Goal: Task Accomplishment & Management: Use online tool/utility

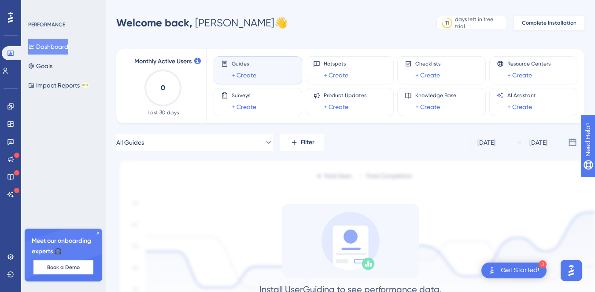
click at [530, 22] on span "Complete Installation" at bounding box center [549, 22] width 55 height 7
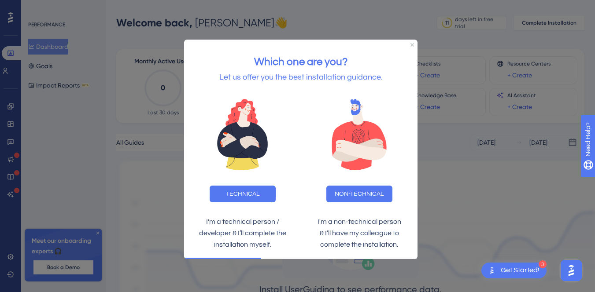
click at [372, 236] on p "& I’ll have my colleague to complete the installation." at bounding box center [359, 239] width 103 height 23
click at [371, 234] on p "& I’ll have my colleague to complete the installation." at bounding box center [359, 239] width 103 height 23
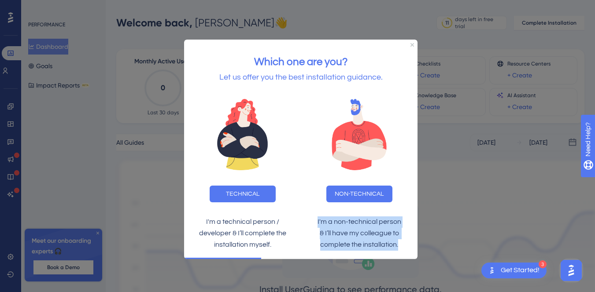
drag, startPoint x: 400, startPoint y: 244, endPoint x: 306, endPoint y: 215, distance: 98.9
click at [306, 215] on div "I'm a non-technical person & I’ll have my colleague to complete the installatio…" at bounding box center [359, 234] width 117 height 48
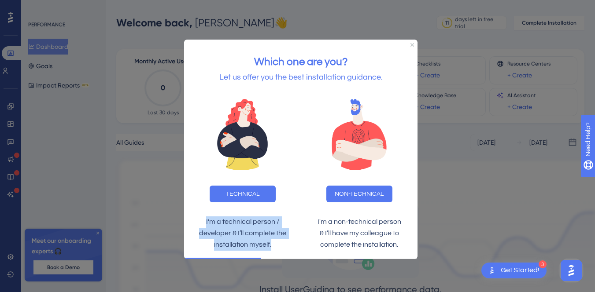
drag, startPoint x: 275, startPoint y: 247, endPoint x: 196, endPoint y: 218, distance: 85.0
click at [196, 218] on p "I'm a technical person / developer & I’ll complete the installation myself." at bounding box center [242, 234] width 103 height 34
click at [243, 133] on img at bounding box center [242, 135] width 113 height 88
click at [233, 191] on button "TECHNICAL" at bounding box center [243, 194] width 66 height 17
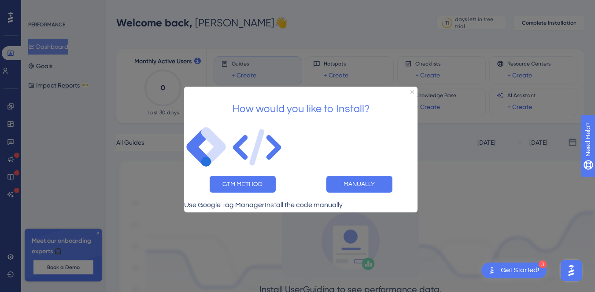
drag, startPoint x: 266, startPoint y: 200, endPoint x: 262, endPoint y: 205, distance: 6.9
click at [265, 201] on p "Use Google Tag Manager" at bounding box center [224, 204] width 81 height 11
click at [261, 206] on p "Use Google Tag Manager" at bounding box center [224, 204] width 81 height 11
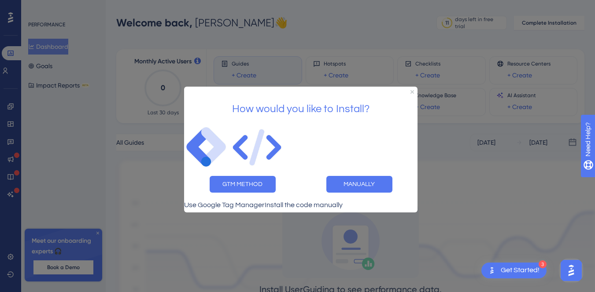
click at [343, 207] on p "Install the code manually" at bounding box center [304, 204] width 78 height 11
click at [255, 184] on button "GTM METHOD" at bounding box center [243, 184] width 66 height 17
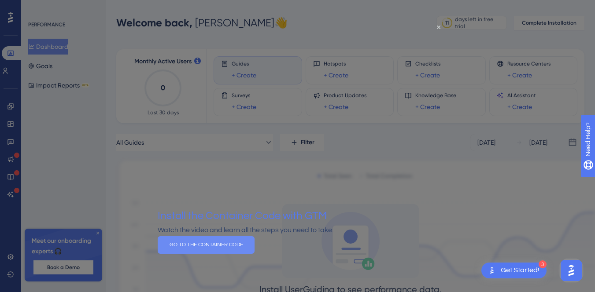
click at [255, 249] on button "GO TO THE CONTAINER CODE" at bounding box center [206, 245] width 97 height 18
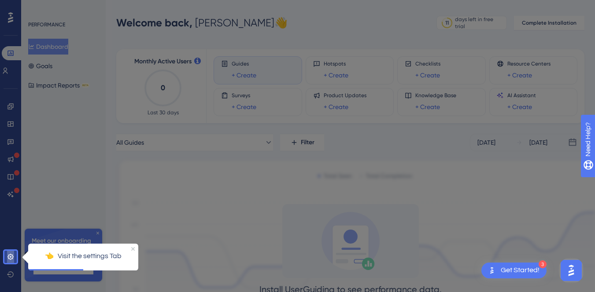
click at [11, 255] on icon at bounding box center [10, 257] width 7 height 7
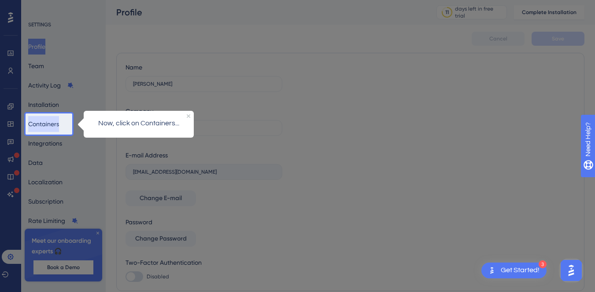
click at [48, 125] on button "Containers" at bounding box center [43, 124] width 31 height 16
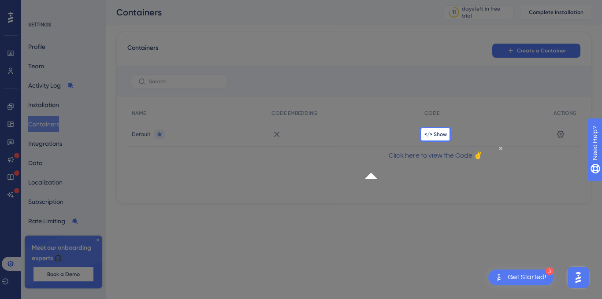
click at [442, 138] on div "</> Show" at bounding box center [484, 134] width 129 height 25
click at [498, 150] on icon "Close Preview" at bounding box center [500, 148] width 4 height 4
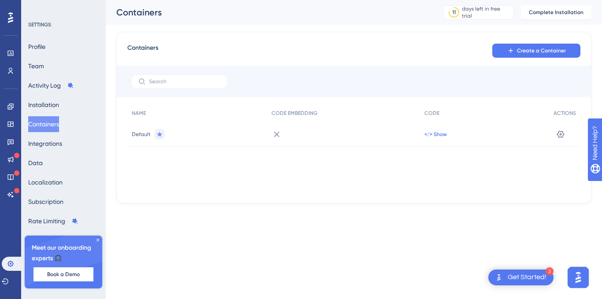
click at [435, 134] on span "</> Show" at bounding box center [435, 134] width 22 height 7
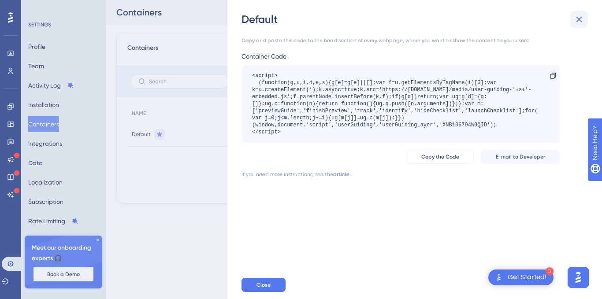
click at [576, 20] on icon at bounding box center [578, 19] width 11 height 11
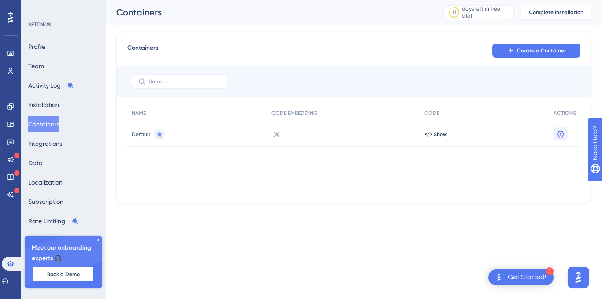
click at [561, 135] on div "✨ Save My Spot!✨" at bounding box center [302, 82] width 602 height 192
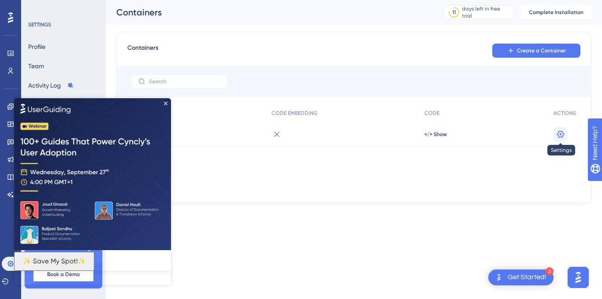
click at [558, 133] on icon at bounding box center [560, 133] width 7 height 7
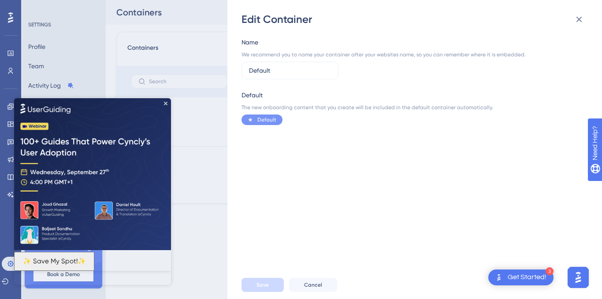
click at [164, 100] on img at bounding box center [92, 174] width 157 height 152
click at [165, 102] on icon "Close Preview" at bounding box center [166, 103] width 4 height 4
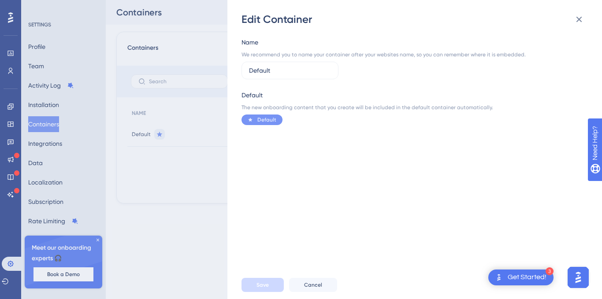
click at [272, 55] on div "We recommend you to name your container after your websites name, so you can re…" at bounding box center [383, 54] width 284 height 7
click at [272, 54] on div "We recommend you to name your container after your websites name, so you can re…" at bounding box center [383, 54] width 284 height 7
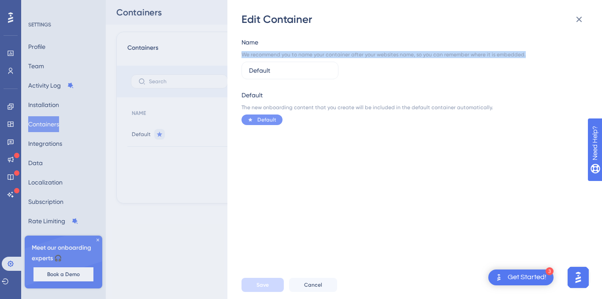
click at [272, 54] on div "We recommend you to name your container after your websites name, so you can re…" at bounding box center [383, 54] width 284 height 7
click at [266, 39] on div at bounding box center [266, 39] width 0 height 0
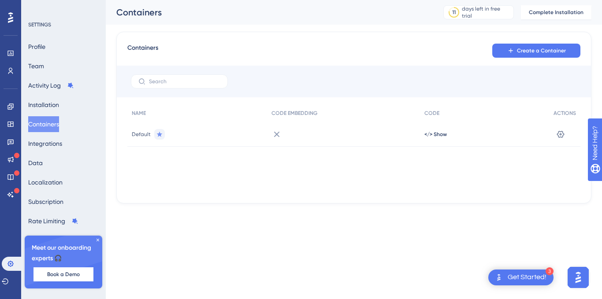
click at [219, 182] on div "NAME CODE EMBEDDING CODE ACTIONS Default </> Show Settings" at bounding box center [353, 148] width 453 height 88
click at [278, 134] on icon at bounding box center [276, 134] width 11 height 11
click at [276, 134] on icon at bounding box center [277, 134] width 6 height 6
click at [564, 132] on icon at bounding box center [560, 134] width 9 height 9
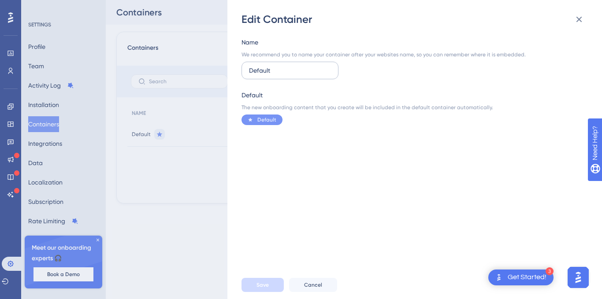
click at [290, 71] on input "Default" at bounding box center [290, 71] width 82 height 10
click at [289, 71] on input "Default" at bounding box center [290, 71] width 82 height 10
type input "Chvve"
type input "Chave Mestra Gestão"
click at [270, 280] on button "Save" at bounding box center [262, 285] width 42 height 14
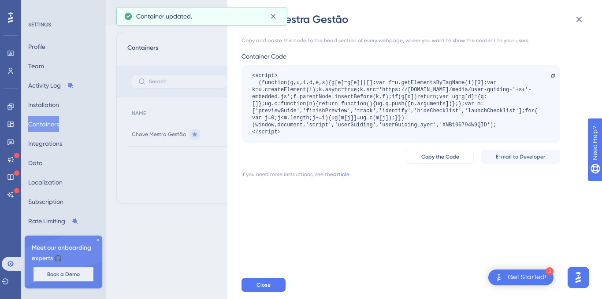
click at [546, 271] on div "3" at bounding box center [549, 271] width 8 height 8
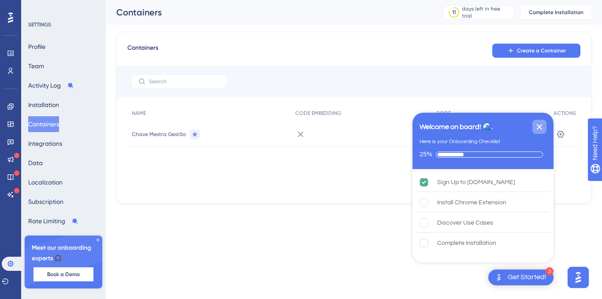
click at [543, 126] on icon "Close Checklist" at bounding box center [539, 127] width 11 height 11
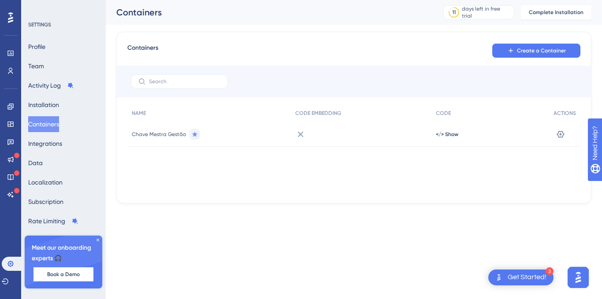
click at [535, 276] on div "Get Started!" at bounding box center [526, 278] width 39 height 10
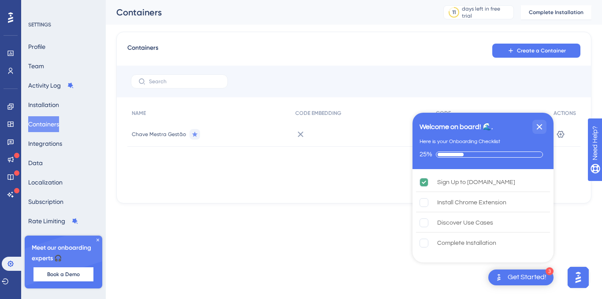
click at [580, 272] on img "Open AI Assistant Launcher" at bounding box center [578, 278] width 16 height 16
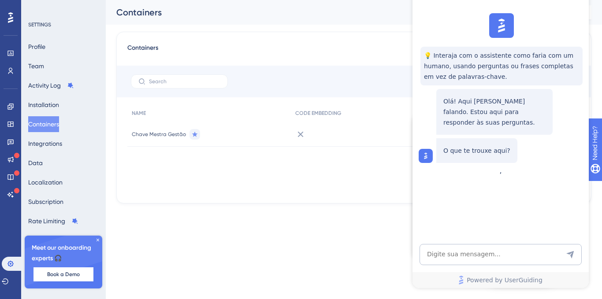
drag, startPoint x: 372, startPoint y: 172, endPoint x: 402, endPoint y: 193, distance: 36.7
click at [372, 172] on div "NAME CODE EMBEDDING CODE ACTIONS Chave Mestra Gestão </> Show Settings" at bounding box center [353, 148] width 453 height 88
click at [98, 241] on icon at bounding box center [97, 239] width 5 height 5
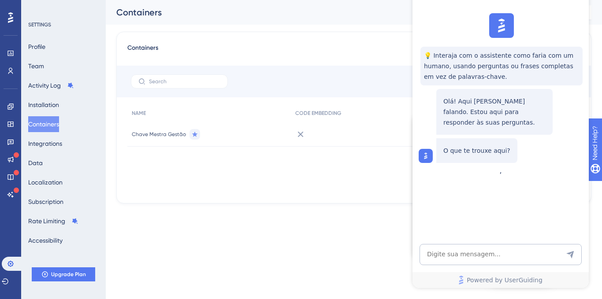
click at [484, 166] on div "💡 Interaja com o assistente como [PERSON_NAME] com um humano, usando perguntas …" at bounding box center [499, 88] width 176 height 157
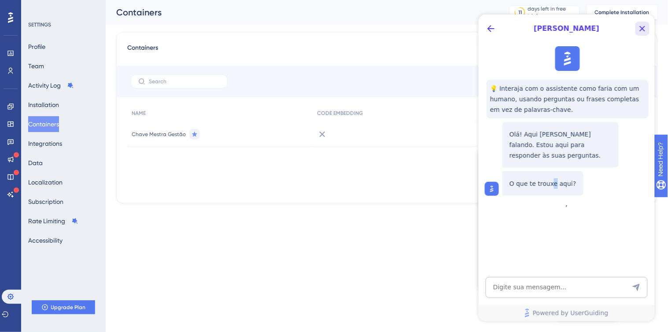
click at [595, 27] on icon "Close Button" at bounding box center [642, 28] width 11 height 11
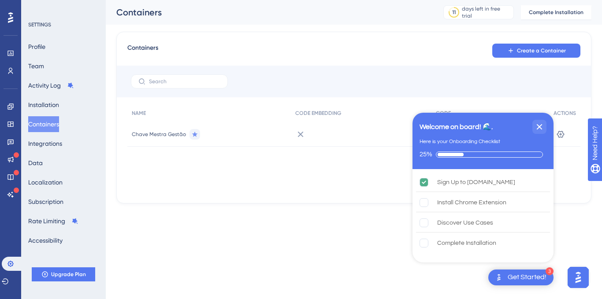
drag, startPoint x: 162, startPoint y: 237, endPoint x: 86, endPoint y: 133, distance: 128.5
click at [162, 0] on html "3 Get Started! Welcome on board! 🌊. Here is your Onboarding Checklist 25% Sign …" at bounding box center [301, 0] width 602 height 0
click at [66, 112] on div "Profile Team Activity Log Installation Containers Integrations Data Localizatio…" at bounding box center [63, 144] width 71 height 210
click at [55, 104] on button "Installation" at bounding box center [43, 105] width 31 height 16
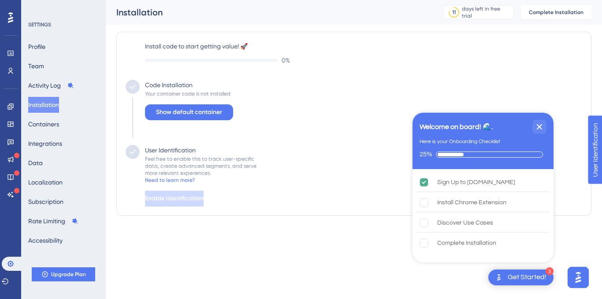
click at [177, 115] on span "Show default container" at bounding box center [189, 112] width 66 height 11
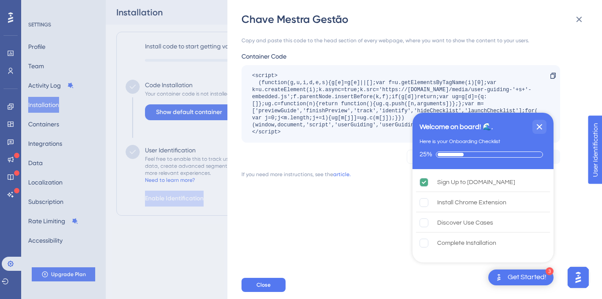
click at [183, 166] on div "Chave Mestra Gestão Copy and paste this code to the head section of every webpa…" at bounding box center [301, 149] width 602 height 299
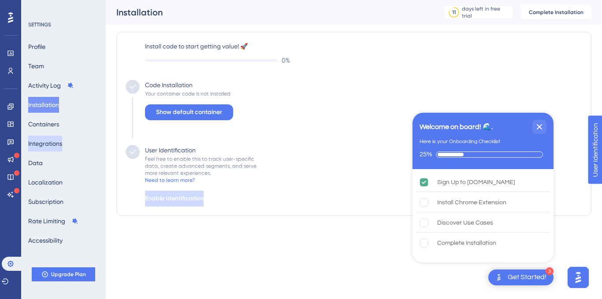
click at [46, 151] on button "Integrations" at bounding box center [45, 144] width 34 height 16
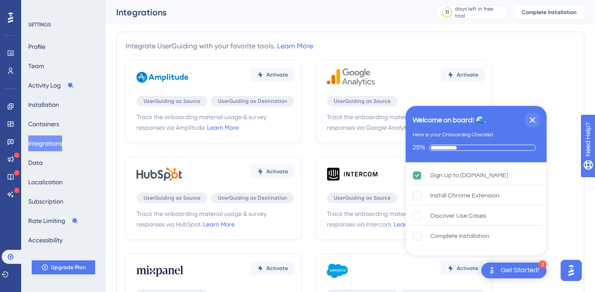
click at [527, 123] on div "Close Checklist" at bounding box center [532, 120] width 14 height 14
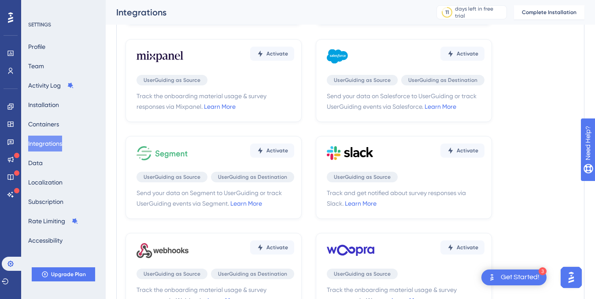
scroll to position [303, 0]
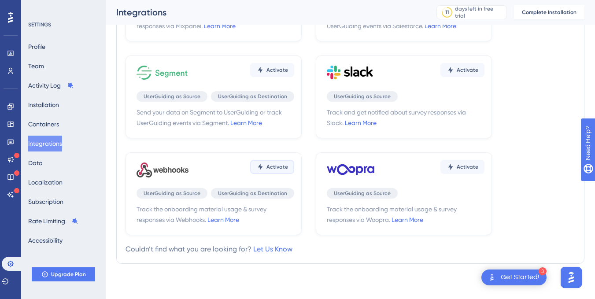
click at [271, 170] on span "Activate" at bounding box center [277, 166] width 22 height 7
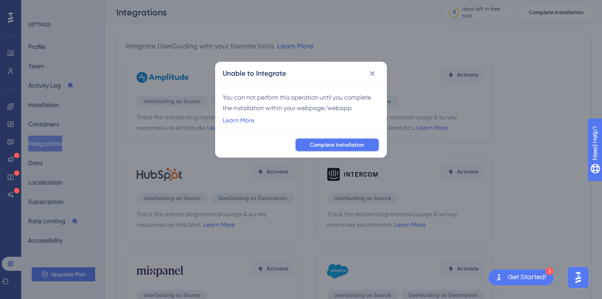
click at [319, 146] on span "Complete Installation" at bounding box center [337, 144] width 55 height 7
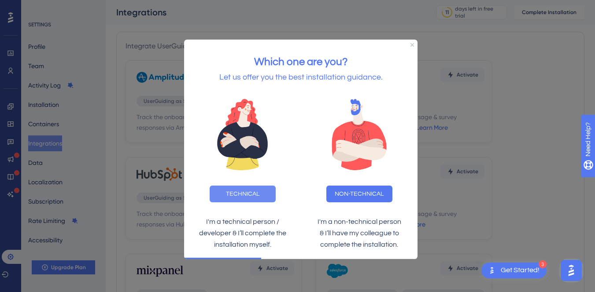
click at [229, 197] on button "TECHNICAL" at bounding box center [243, 194] width 66 height 17
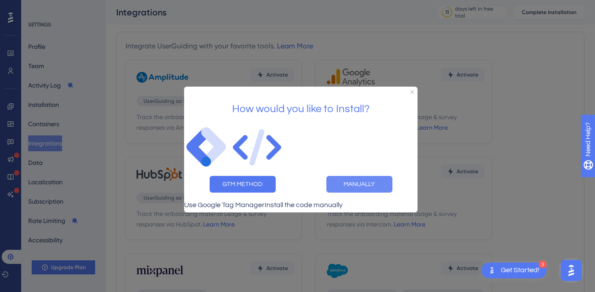
click at [359, 180] on button "MANUALLY" at bounding box center [359, 184] width 66 height 17
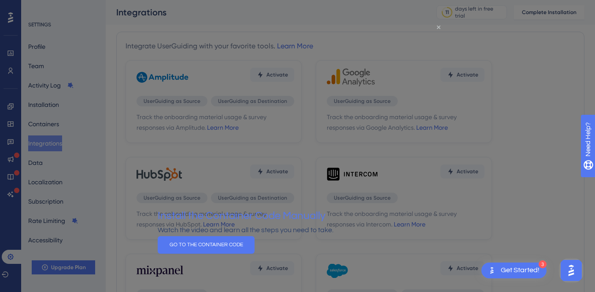
click at [440, 26] on icon "Close Preview" at bounding box center [439, 28] width 4 height 4
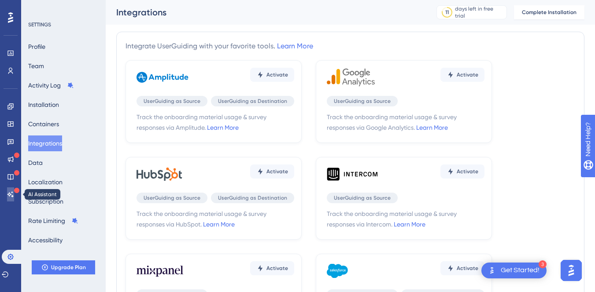
click at [11, 192] on icon at bounding box center [10, 194] width 7 height 7
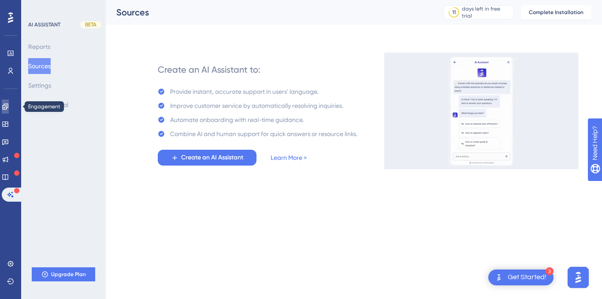
click at [8, 105] on icon at bounding box center [5, 106] width 6 height 6
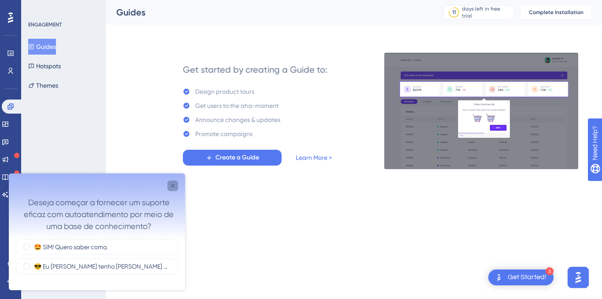
click at [174, 186] on icon "Close survey" at bounding box center [172, 185] width 7 height 7
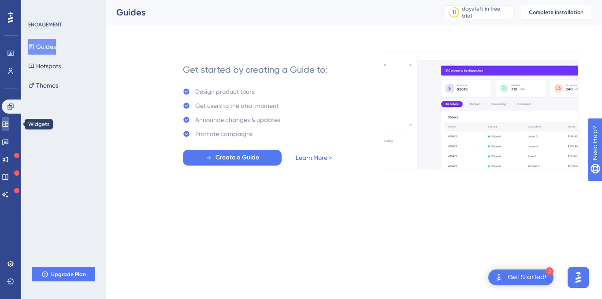
click at [9, 123] on icon at bounding box center [5, 124] width 7 height 7
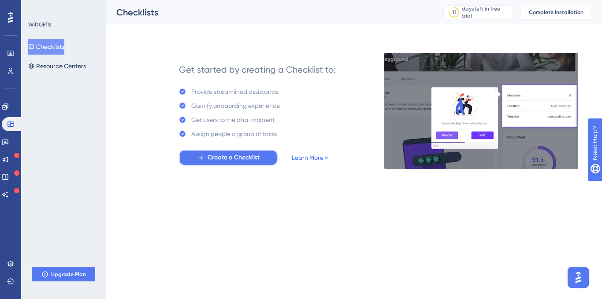
click at [233, 157] on span "Create a Checklist" at bounding box center [233, 157] width 52 height 11
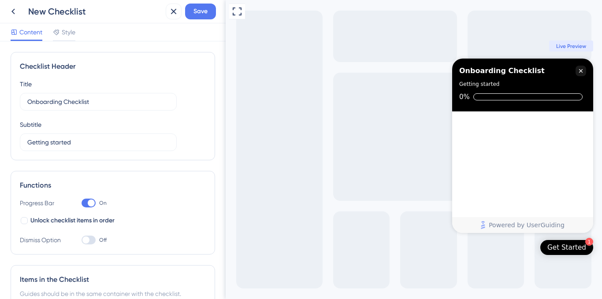
click at [84, 203] on div at bounding box center [88, 203] width 14 height 9
click at [81, 203] on input "On" at bounding box center [81, 203] width 0 height 0
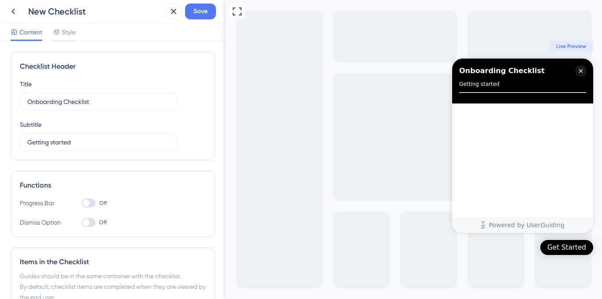
click at [85, 203] on div at bounding box center [85, 202] width 7 height 7
click at [81, 203] on input "Off" at bounding box center [81, 203] width 0 height 0
checkbox input "true"
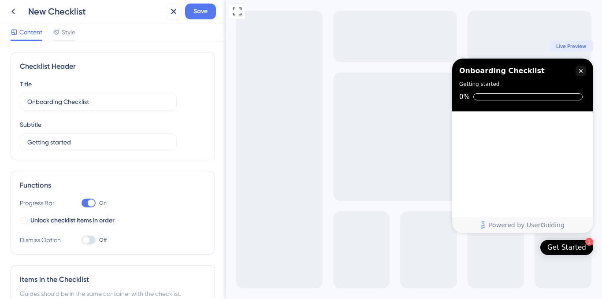
click at [95, 236] on div at bounding box center [88, 240] width 14 height 9
click at [81, 240] on input "Off" at bounding box center [81, 240] width 0 height 0
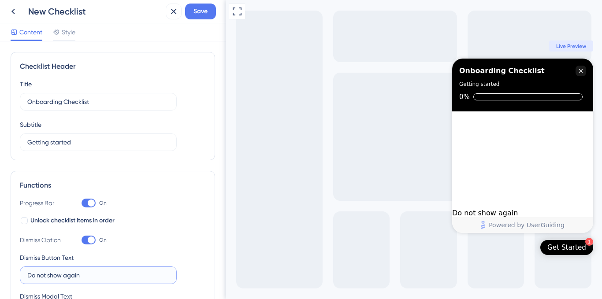
click at [92, 237] on div at bounding box center [91, 239] width 7 height 7
click at [90, 240] on div at bounding box center [91, 239] width 7 height 7
click at [81, 240] on input "On" at bounding box center [81, 240] width 0 height 0
checkbox input "false"
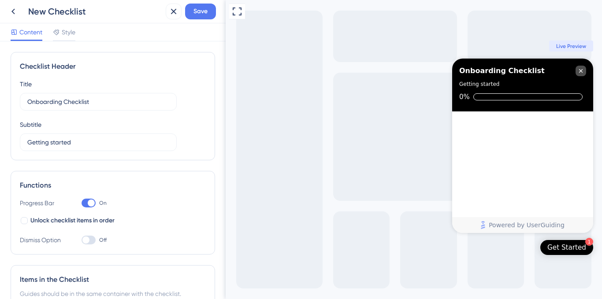
click at [581, 72] on icon "Close Checklist" at bounding box center [581, 71] width 4 height 4
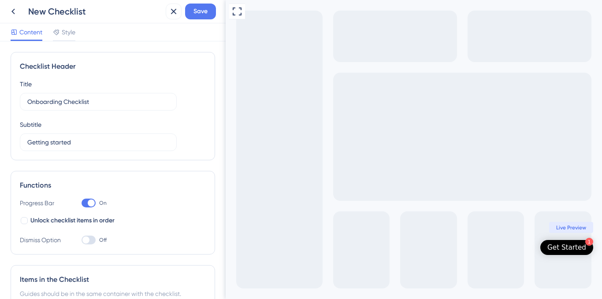
click at [565, 249] on div "Get Started" at bounding box center [566, 247] width 39 height 9
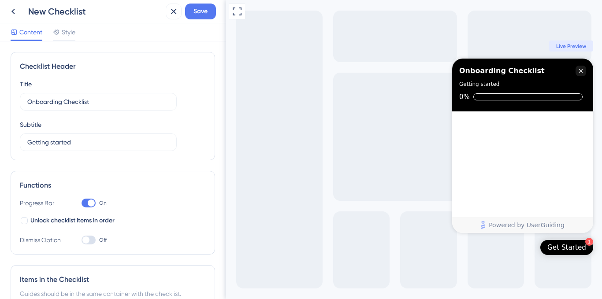
click at [564, 246] on div "Get Started" at bounding box center [566, 247] width 39 height 9
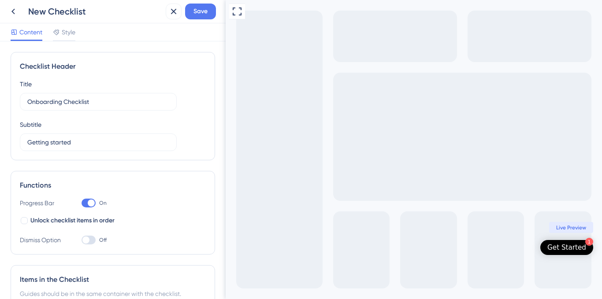
click at [571, 229] on span "Live Preview" at bounding box center [571, 227] width 30 height 7
click at [569, 246] on div "Get Started" at bounding box center [566, 247] width 39 height 9
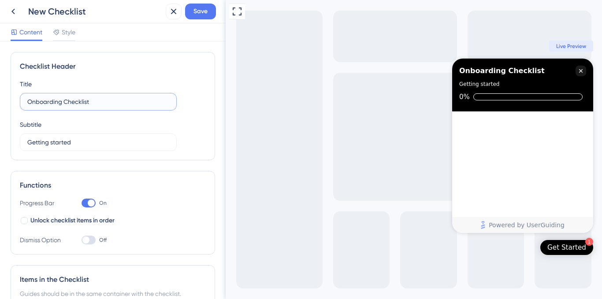
click at [103, 100] on input "Onboarding Checklist" at bounding box center [98, 102] width 142 height 10
click at [103, 99] on input "Onboarding Checklist" at bounding box center [98, 102] width 142 height 10
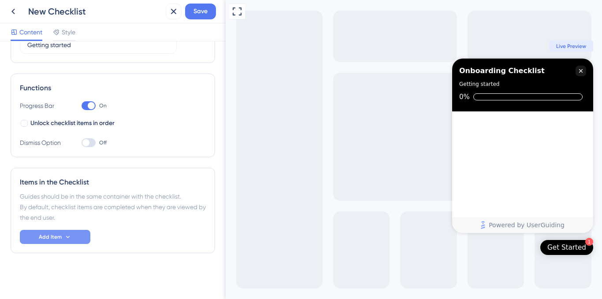
click at [57, 240] on span "Add Item" at bounding box center [50, 236] width 23 height 7
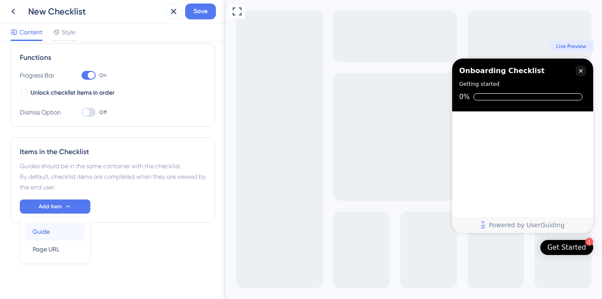
click at [57, 235] on div "Guide Guide" at bounding box center [55, 232] width 45 height 18
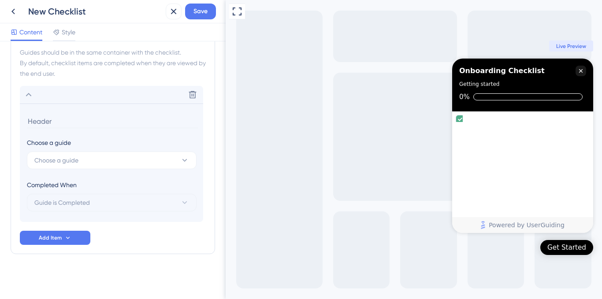
scroll to position [242, 0]
type input "A"
type input "F"
